Goal: Transaction & Acquisition: Purchase product/service

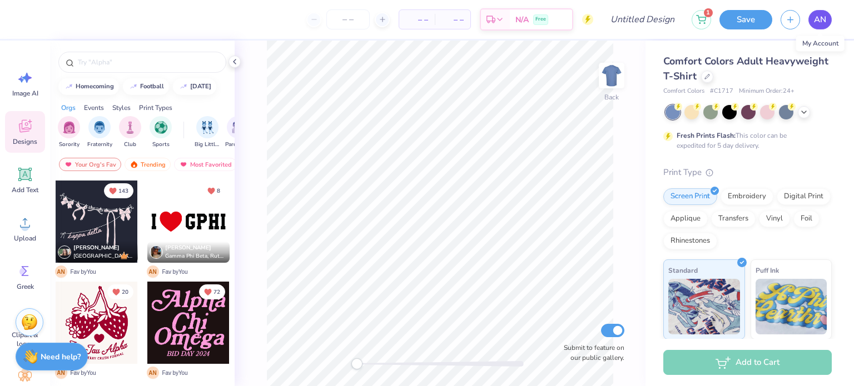
click at [818, 18] on span "AN" at bounding box center [820, 19] width 12 height 13
click at [709, 76] on icon at bounding box center [707, 75] width 4 height 4
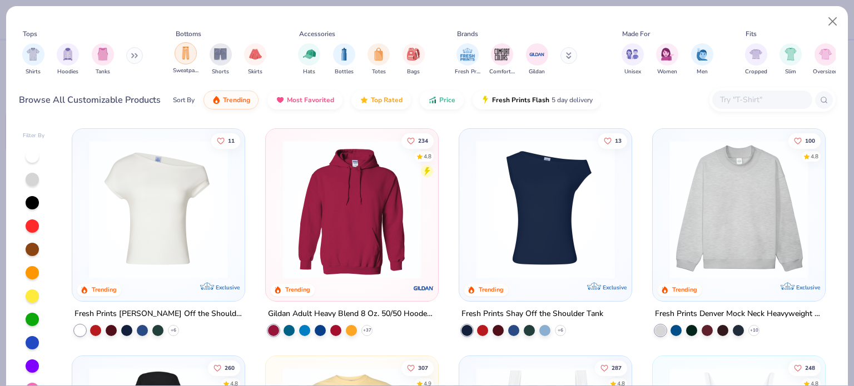
click at [192, 59] on div "filter for Sweatpants" at bounding box center [186, 53] width 22 height 22
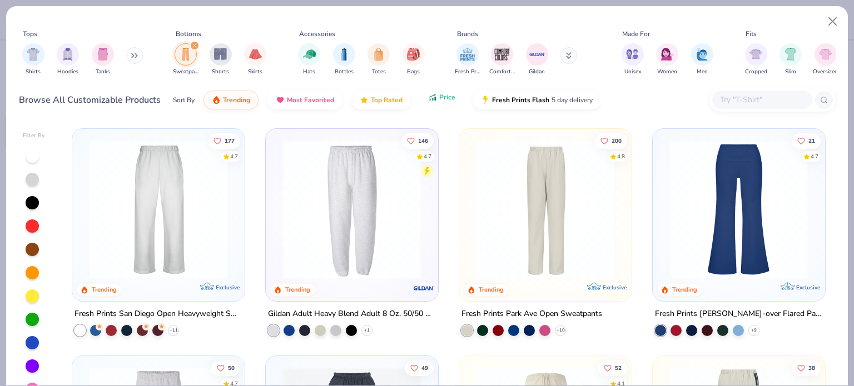
click at [434, 97] on icon "button" at bounding box center [435, 99] width 2 height 4
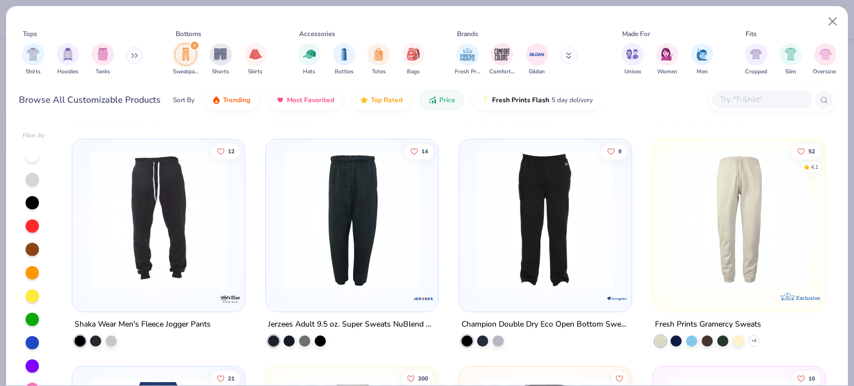
scroll to position [206, 0]
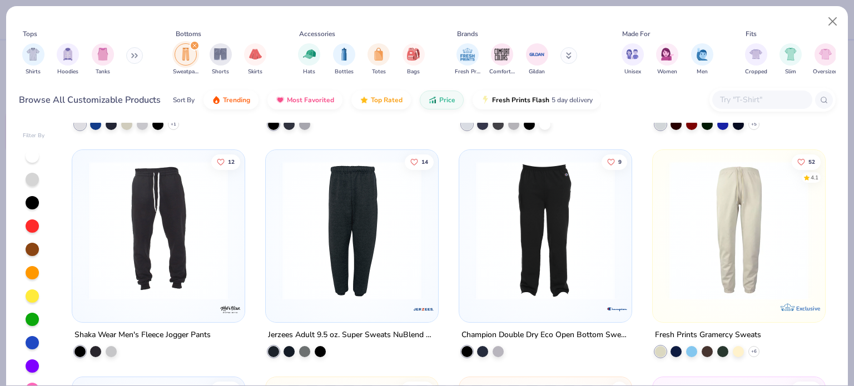
click at [518, 228] on img at bounding box center [545, 230] width 150 height 139
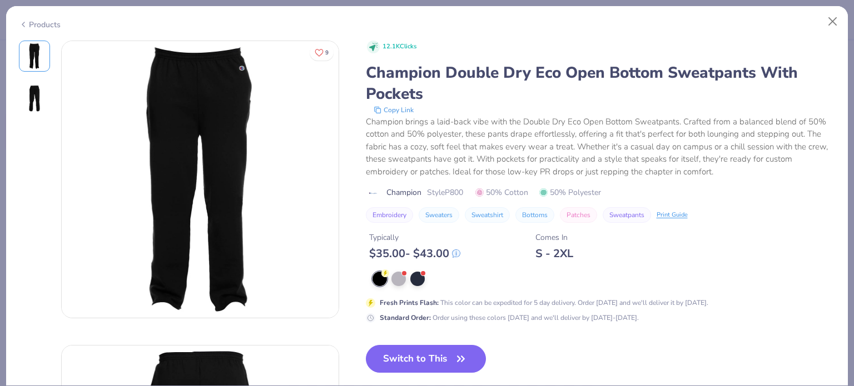
scroll to position [1, 0]
click at [445, 365] on button "Switch to This" at bounding box center [426, 359] width 121 height 28
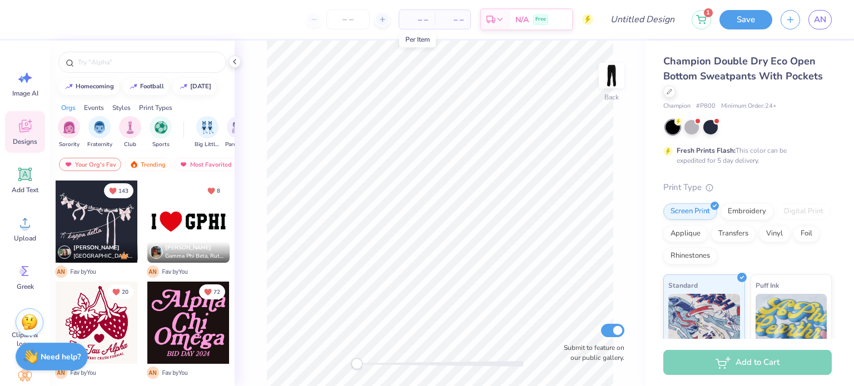
click at [418, 16] on span "– –" at bounding box center [417, 20] width 22 height 12
click at [350, 26] on input "number" at bounding box center [347, 19] width 43 height 20
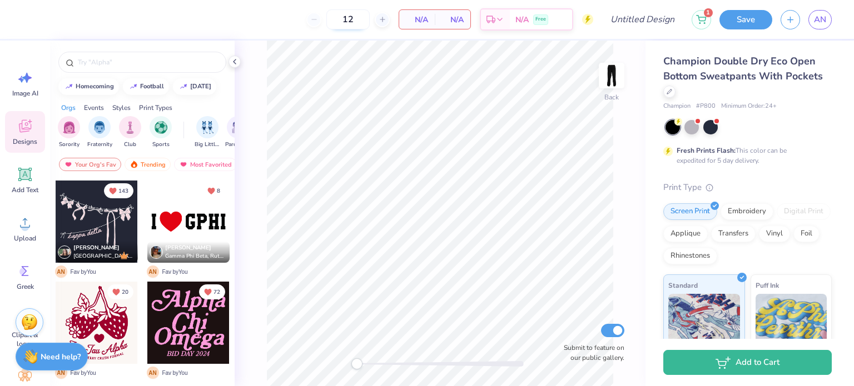
click at [356, 18] on input "12" at bounding box center [347, 19] width 43 height 20
type input "1"
type input "24"
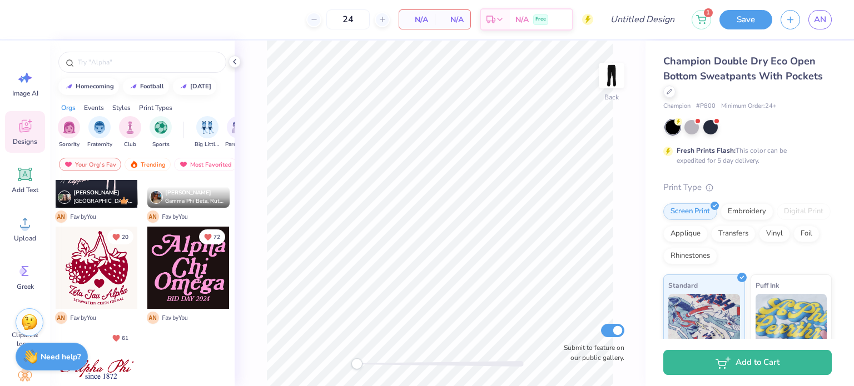
click at [110, 363] on div at bounding box center [97, 369] width 82 height 82
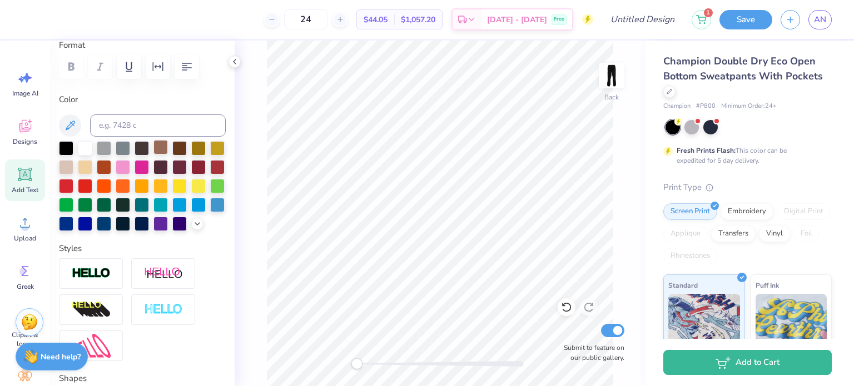
scroll to position [178, 0]
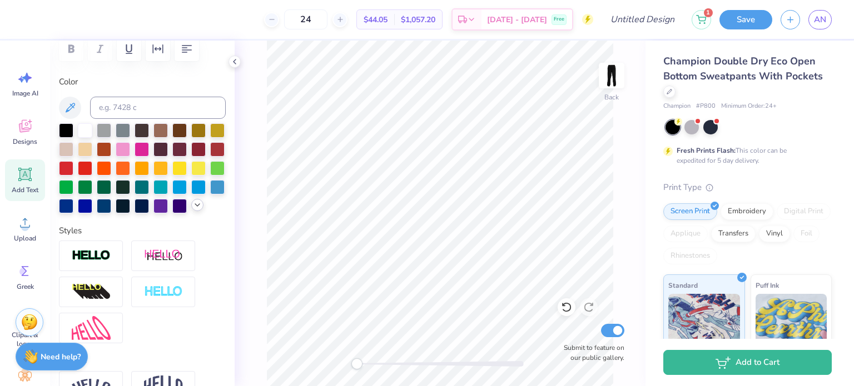
click at [193, 210] on icon at bounding box center [197, 205] width 9 height 9
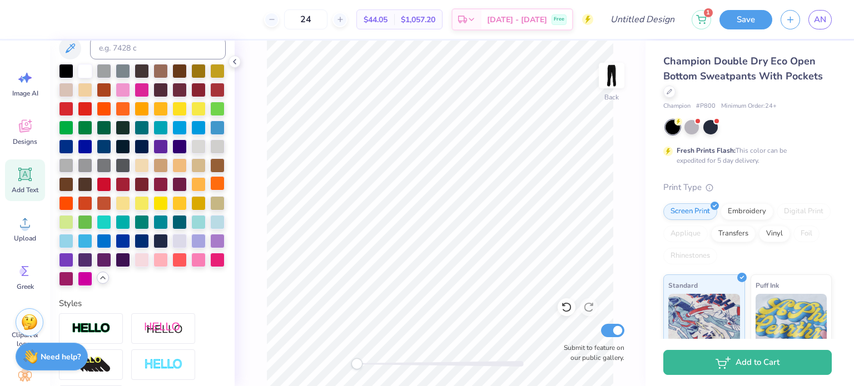
scroll to position [238, 0]
click at [168, 266] on div at bounding box center [160, 258] width 14 height 14
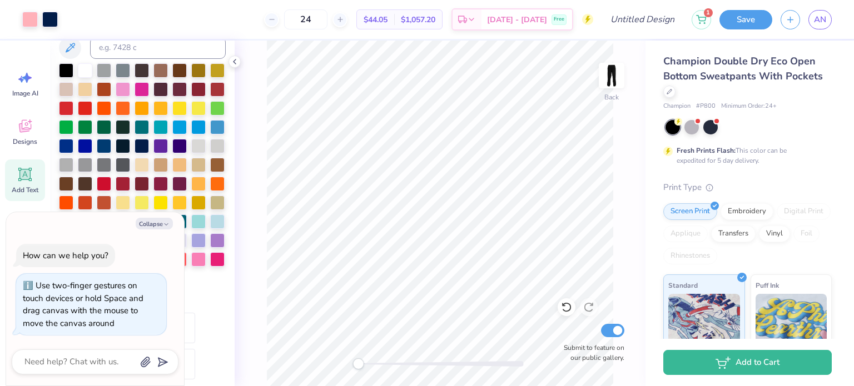
type textarea "x"
type input "3.77"
type input "0.65"
type input "5.05"
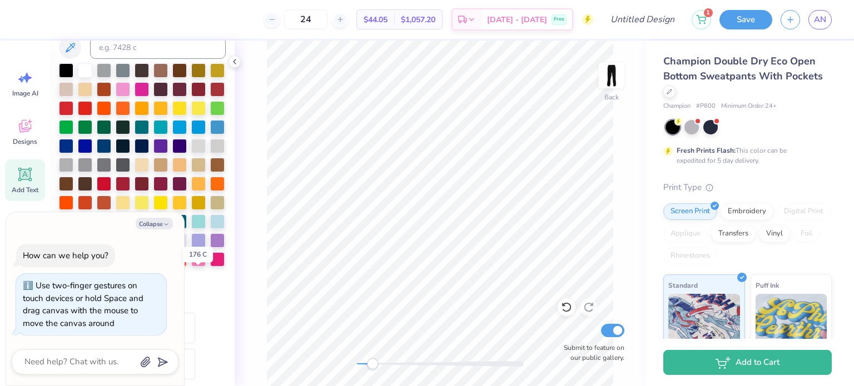
click at [168, 266] on div at bounding box center [160, 258] width 14 height 14
click at [166, 227] on icon "button" at bounding box center [166, 224] width 7 height 7
type textarea "x"
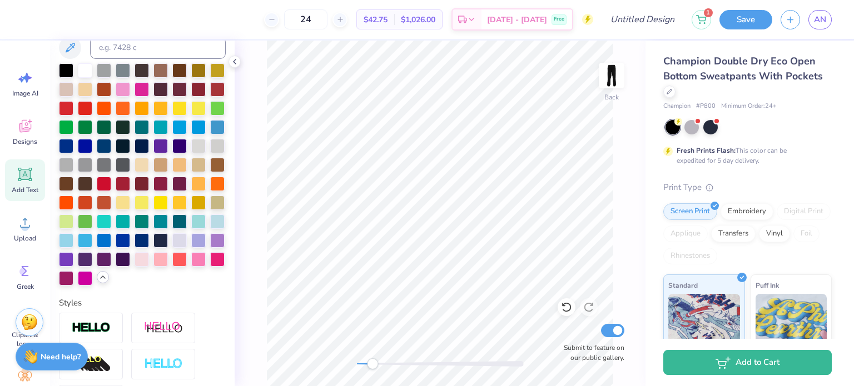
type textarea "since [DATE]"
type input "8.83"
type input "2.21"
type input "3.31"
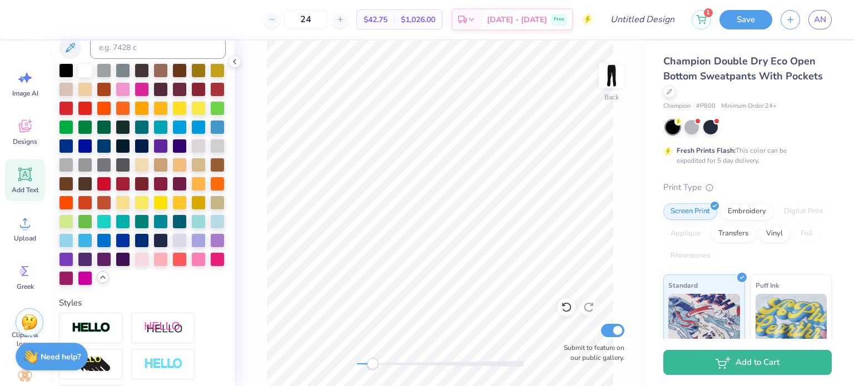
type textarea "1897"
type input "3.76"
type input "0.65"
type input "5.05"
type input "4.24"
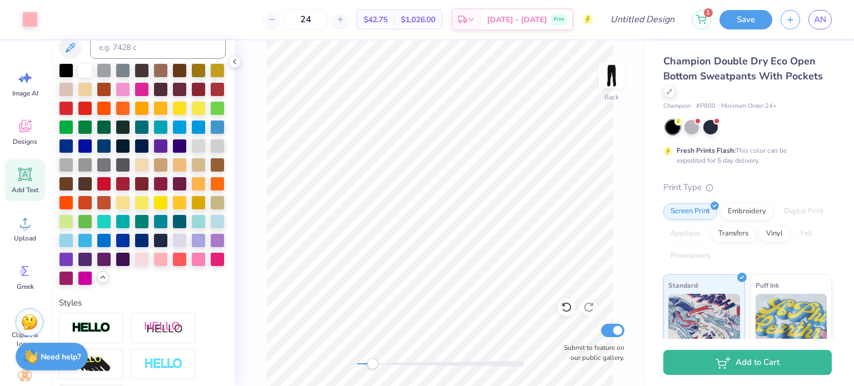
type input "1.94"
type input "3.01"
type input "6.53"
type input "2.98"
type textarea "1"
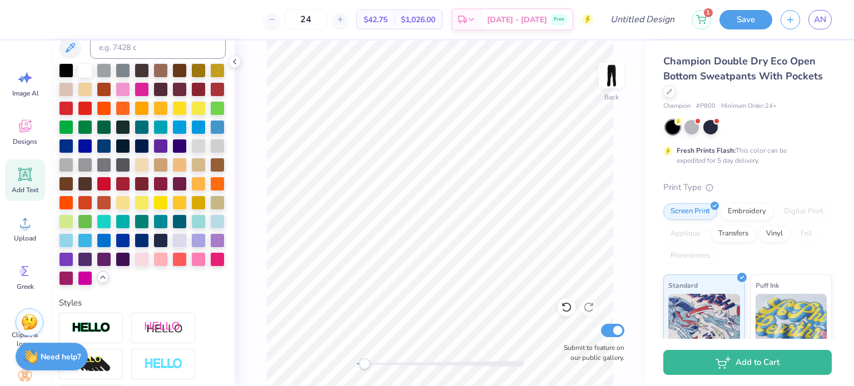
scroll to position [9, 1]
type input "1.44"
type input "1.89"
click at [435, 203] on li "Duplicate" at bounding box center [439, 201] width 87 height 22
type input "28.37"
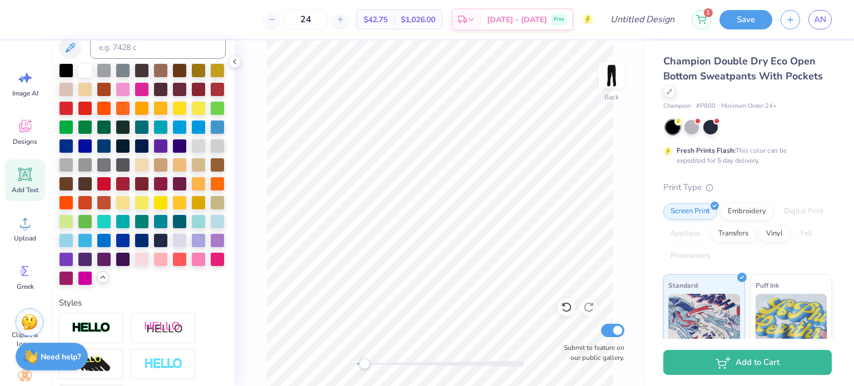
scroll to position [9, 1]
type textarea "8"
type input "1.70"
type input "1.88"
click at [430, 208] on li "Duplicate" at bounding box center [441, 201] width 87 height 22
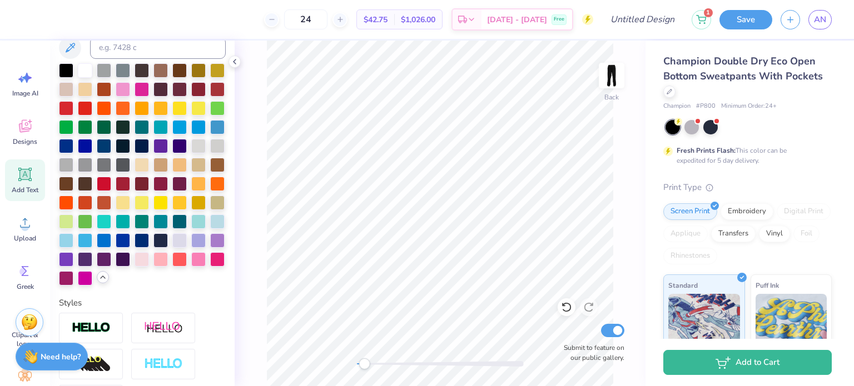
type input "30.74"
type textarea "8"
type textarea "9"
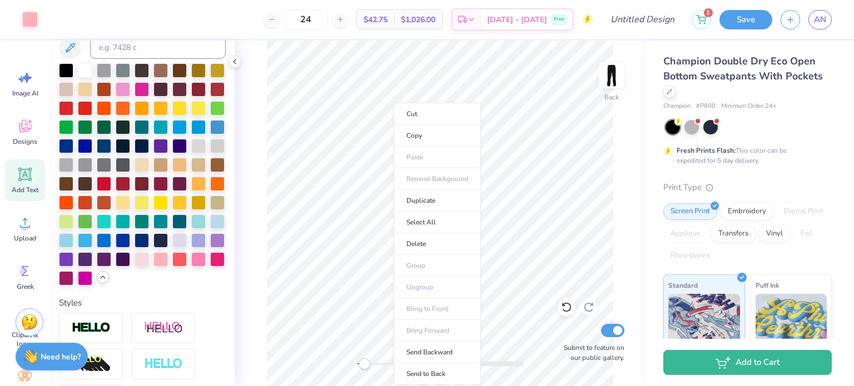
type input "1.85"
type input "2.53"
click at [421, 201] on li "Duplicate" at bounding box center [437, 201] width 87 height 22
type input "33.19"
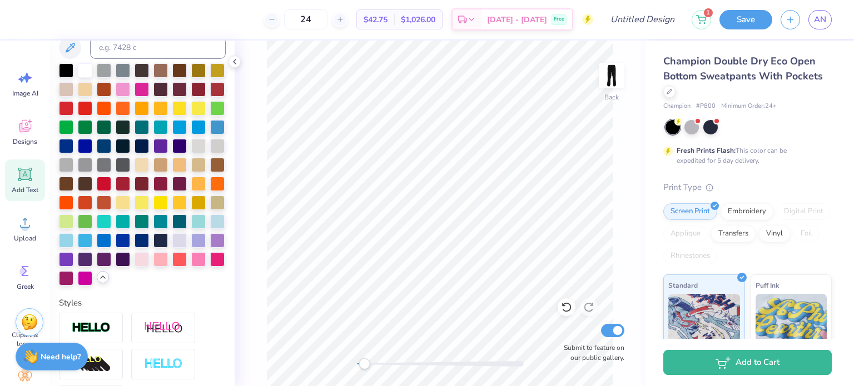
scroll to position [9, 1]
type textarea "9"
type textarea "7"
click at [22, 128] on icon at bounding box center [25, 126] width 12 height 13
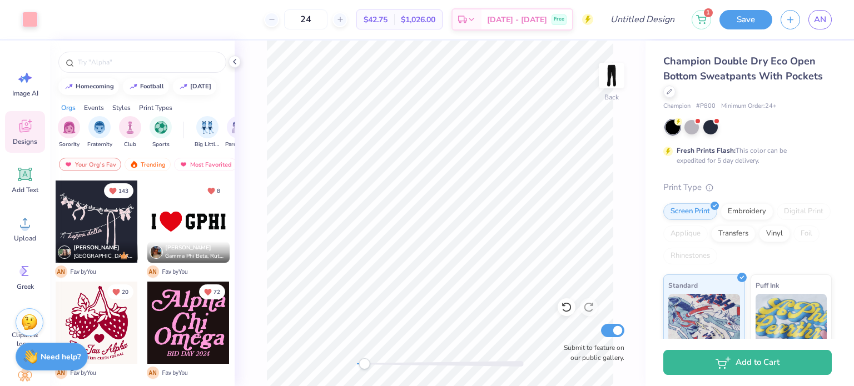
scroll to position [55, 0]
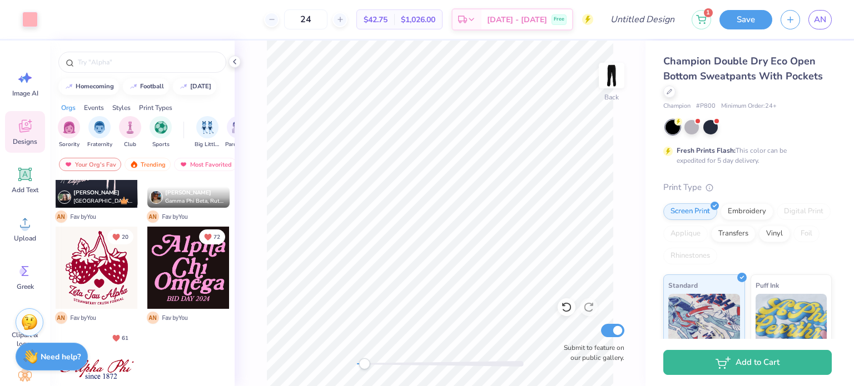
click at [112, 362] on div at bounding box center [97, 369] width 82 height 82
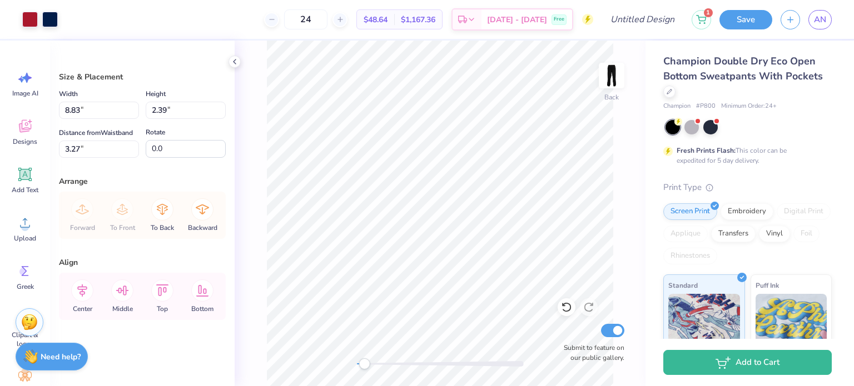
type input "3.27"
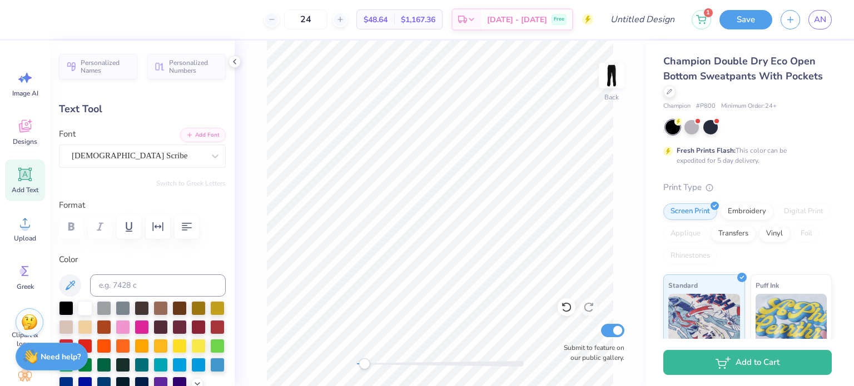
scroll to position [9, 3]
type input "3.77"
type input "0.65"
type input "5.01"
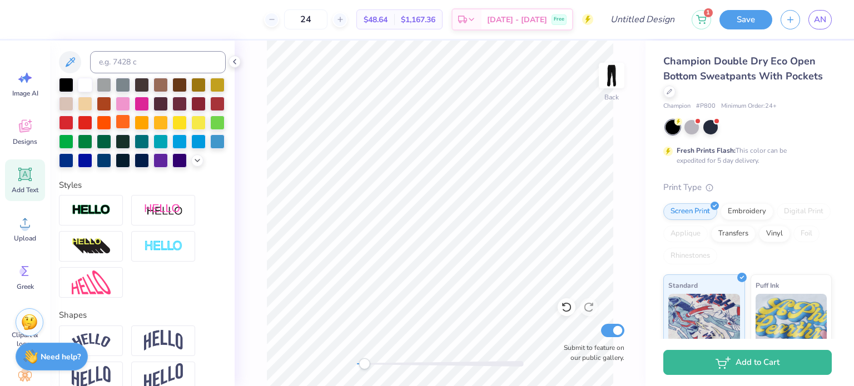
scroll to position [225, 0]
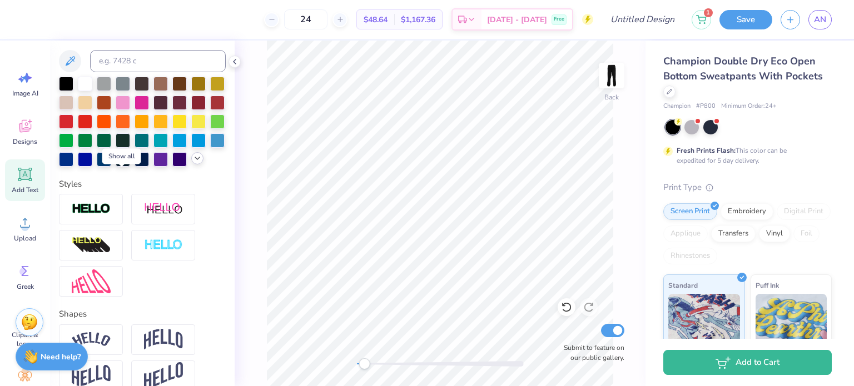
click at [191, 165] on div at bounding box center [197, 158] width 12 height 12
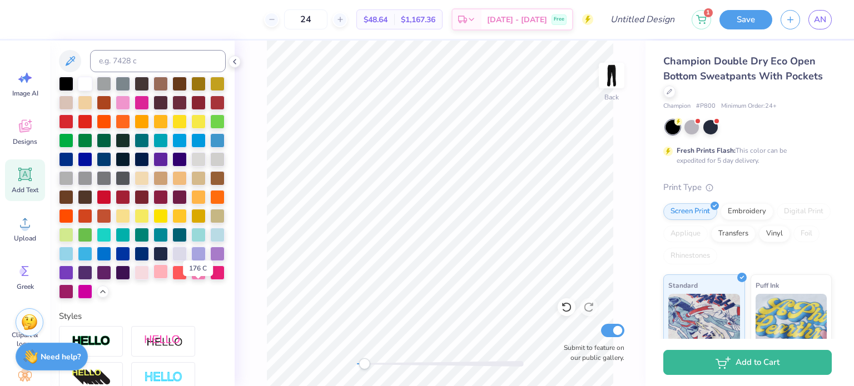
click at [168, 279] on div at bounding box center [160, 272] width 14 height 14
type textarea "Alpha Omicron Pi"
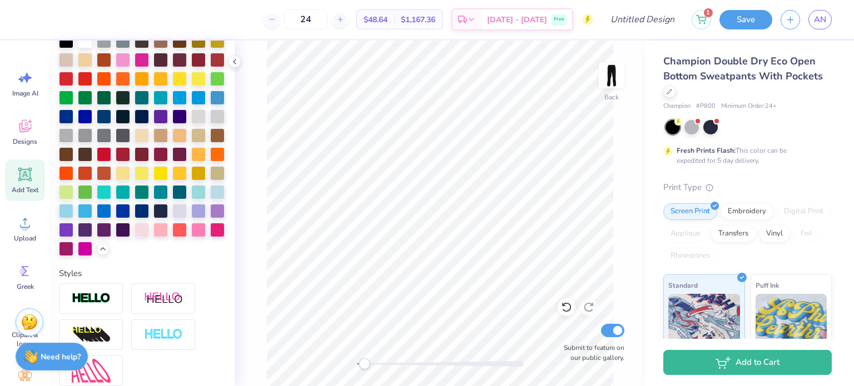
type input "8.83"
type input "2.21"
type input "3.27"
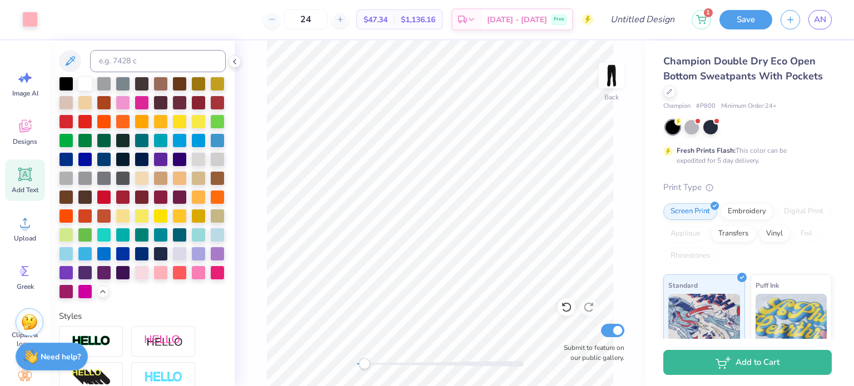
type input "6.87"
type input "0.82"
type input "4.92"
